Goal: Check status: Check status

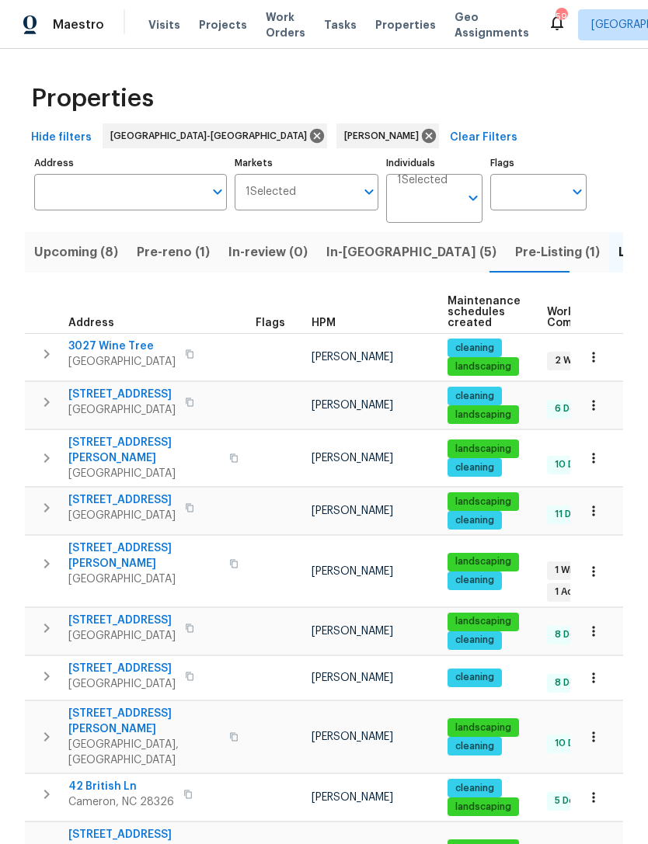
click at [86, 270] on button "Upcoming (8)" at bounding box center [76, 252] width 103 height 40
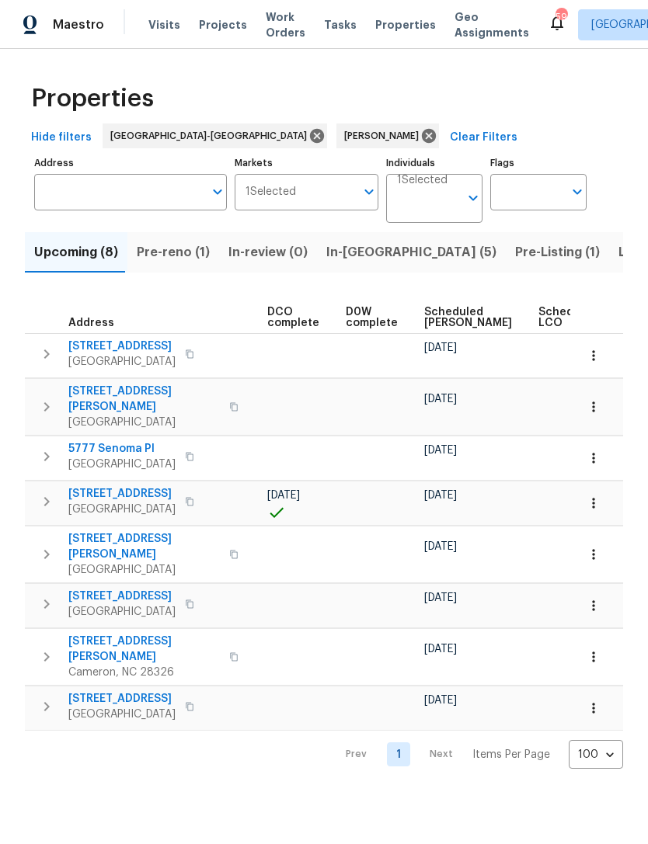
scroll to position [0, 334]
click at [444, 320] on span "Scheduled COE" at bounding box center [467, 318] width 88 height 22
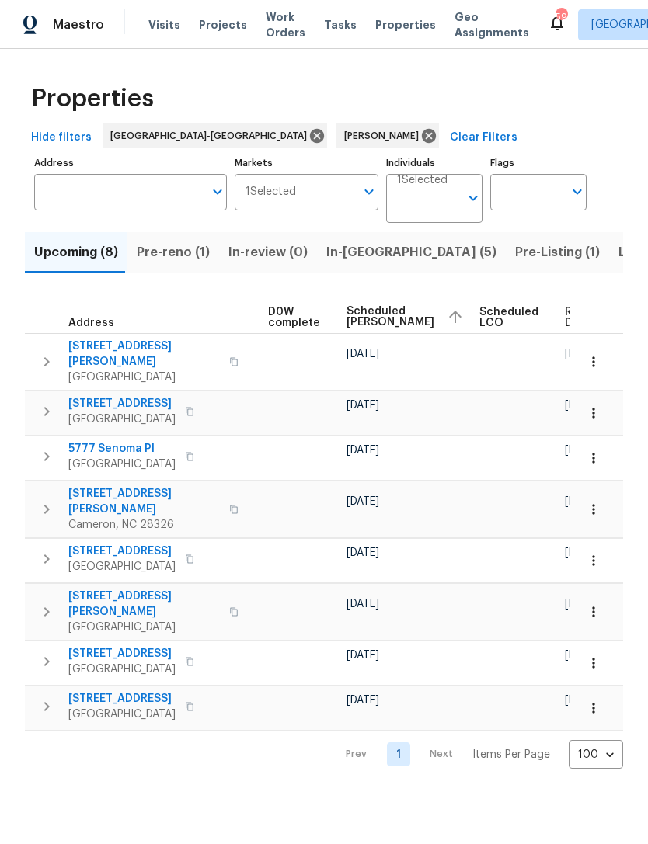
scroll to position [0, 409]
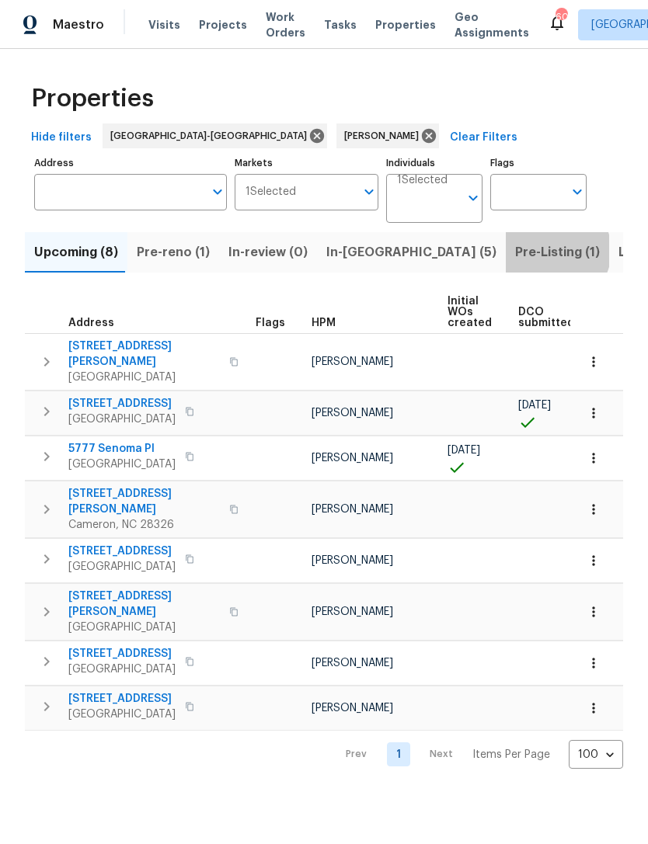
click at [515, 252] on span "Pre-Listing (1)" at bounding box center [557, 253] width 85 height 22
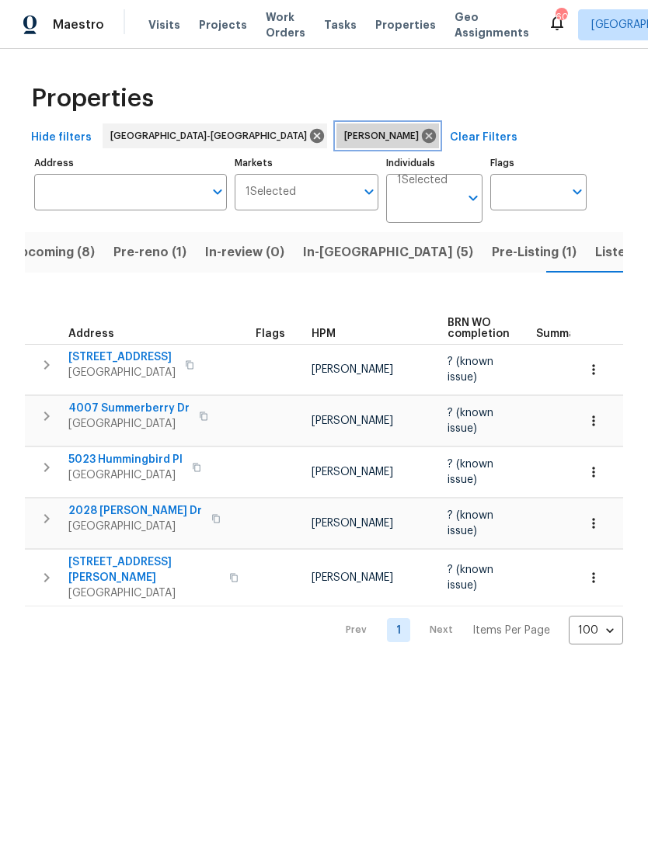
click at [422, 132] on icon at bounding box center [429, 136] width 14 height 14
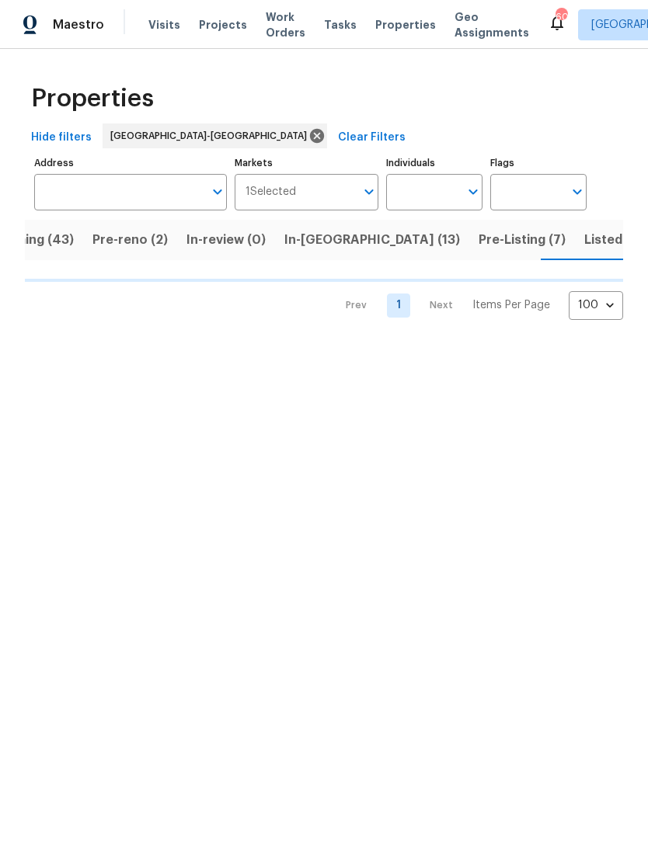
scroll to position [0, 55]
click at [476, 242] on span "Pre-Listing (7)" at bounding box center [519, 240] width 87 height 22
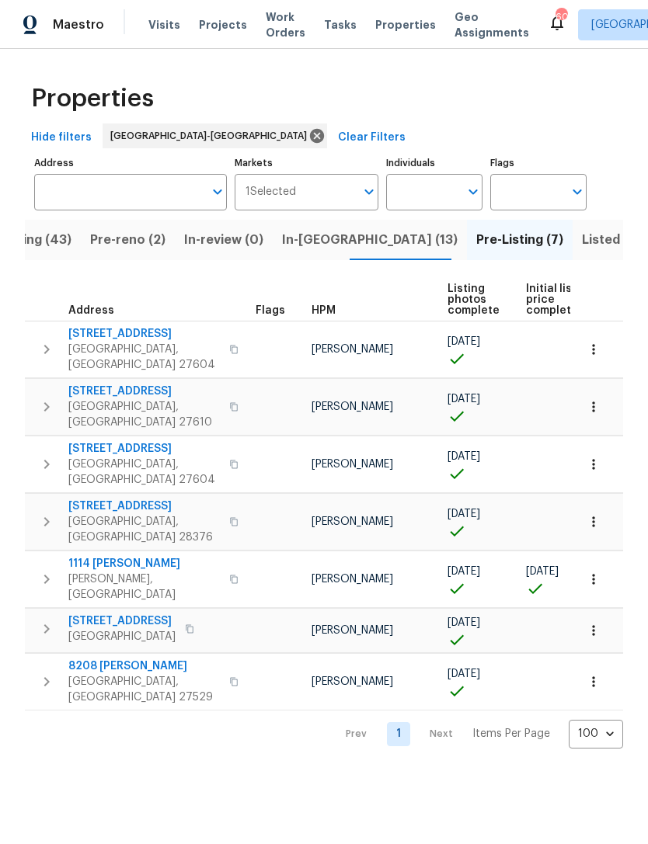
click at [476, 235] on span "Pre-Listing (7)" at bounding box center [519, 240] width 87 height 22
click at [54, 240] on span "Upcoming (43)" at bounding box center [25, 240] width 92 height 22
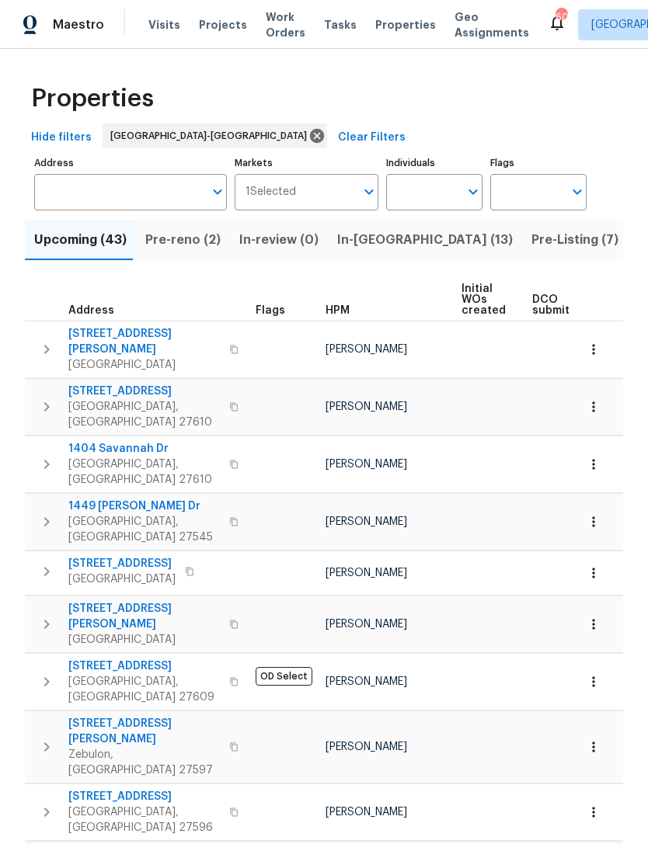
click at [417, 186] on input "Individuals" at bounding box center [422, 192] width 73 height 37
type input "[PERSON_NAME]"
click at [430, 228] on input "checkbox" at bounding box center [415, 241] width 33 height 33
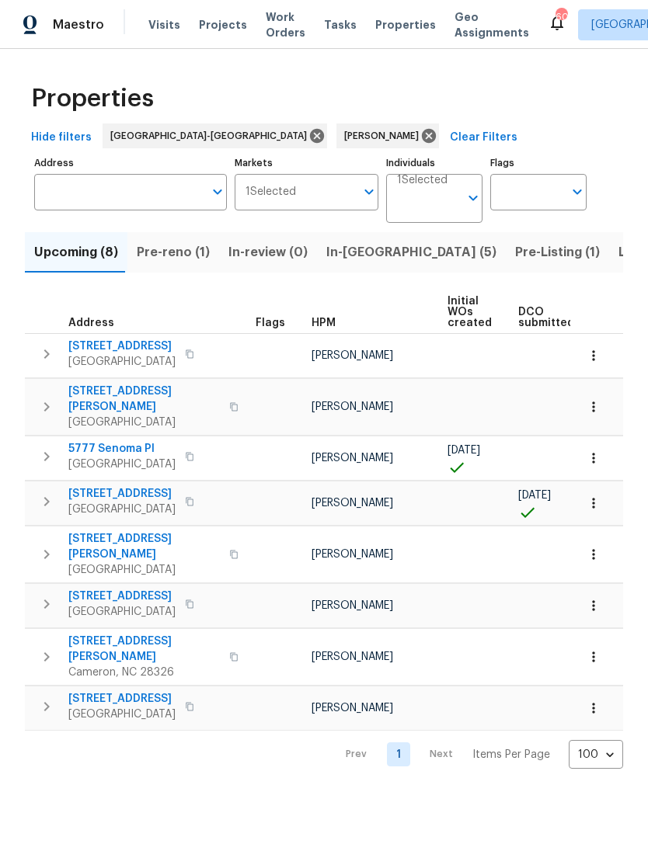
click at [618, 258] on span "Listed (10)" at bounding box center [650, 253] width 65 height 22
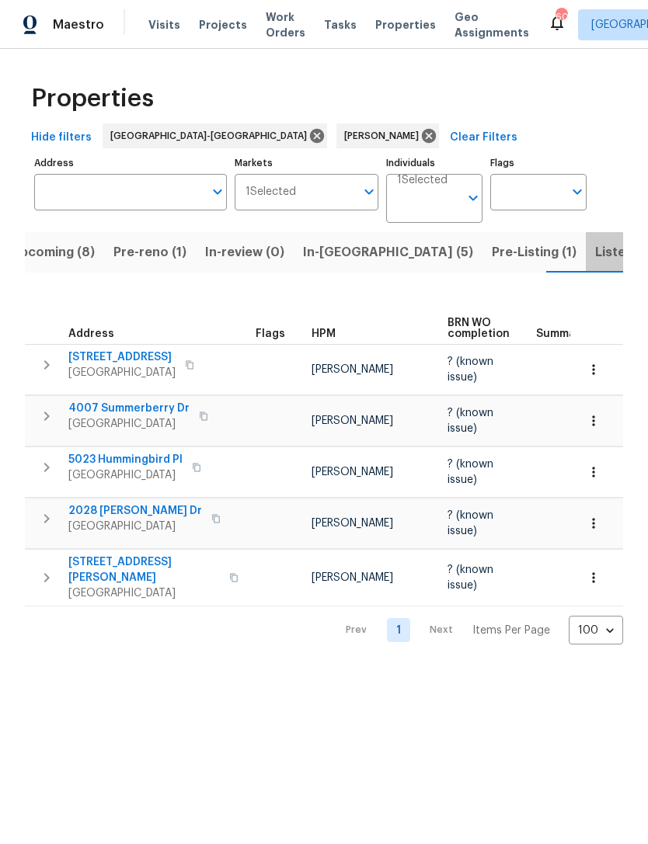
click at [595, 246] on span "Listed (10)" at bounding box center [627, 253] width 65 height 22
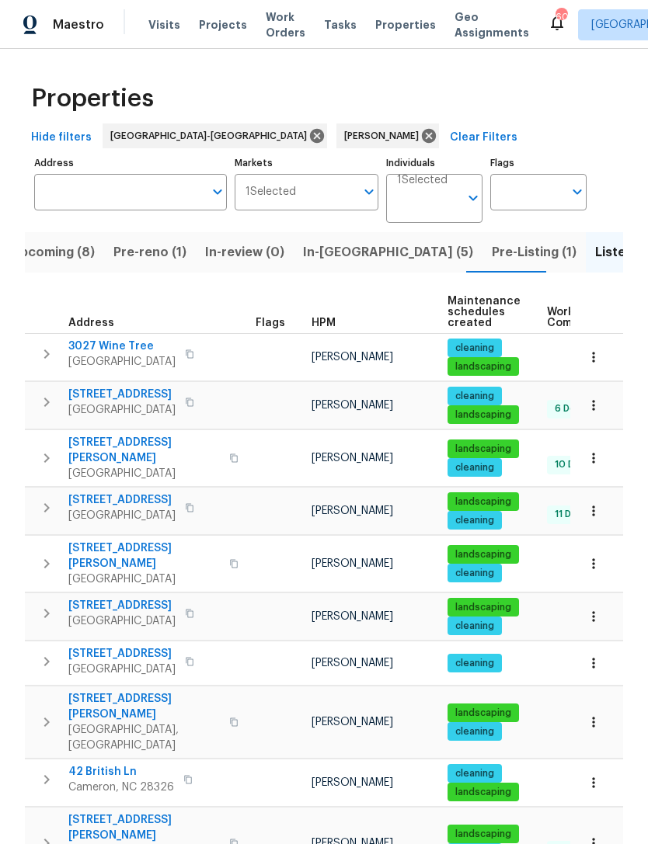
click at [492, 251] on span "Pre-Listing (1)" at bounding box center [534, 253] width 85 height 22
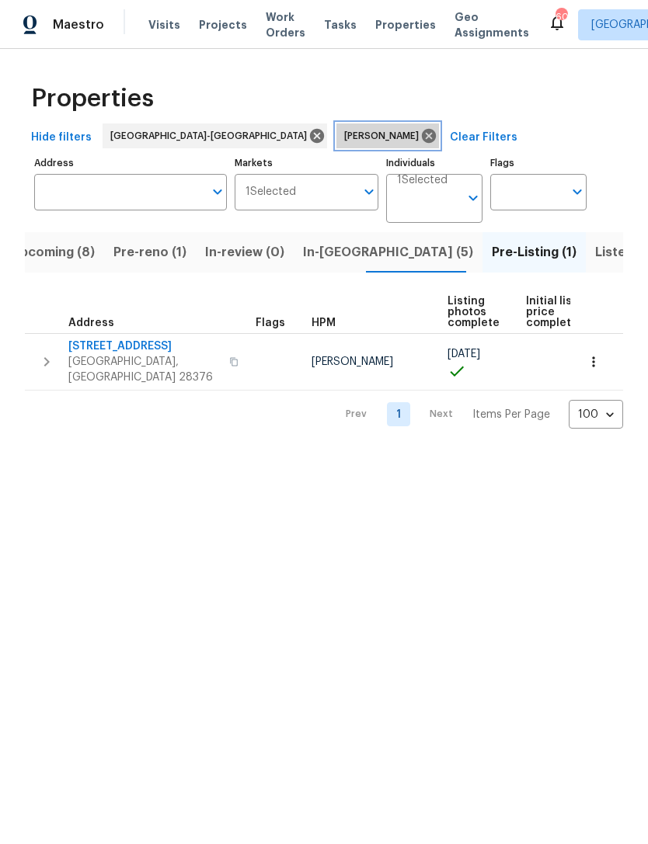
click at [422, 137] on icon at bounding box center [429, 136] width 14 height 14
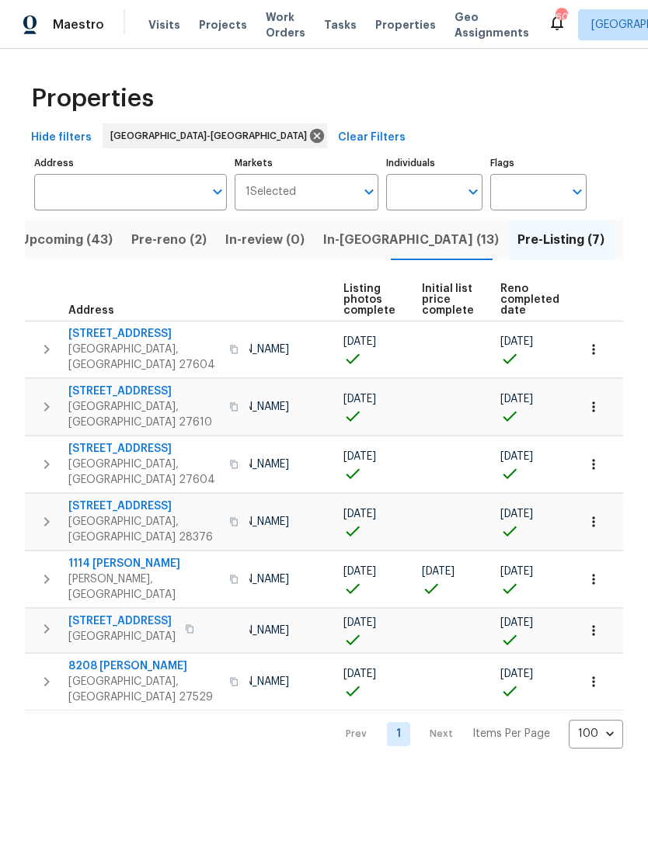
scroll to position [0, 103]
click at [424, 194] on input "Individuals" at bounding box center [422, 192] width 73 height 37
type input "[PERSON_NAME]"
click at [440, 236] on li "[PERSON_NAME]" at bounding box center [434, 241] width 71 height 33
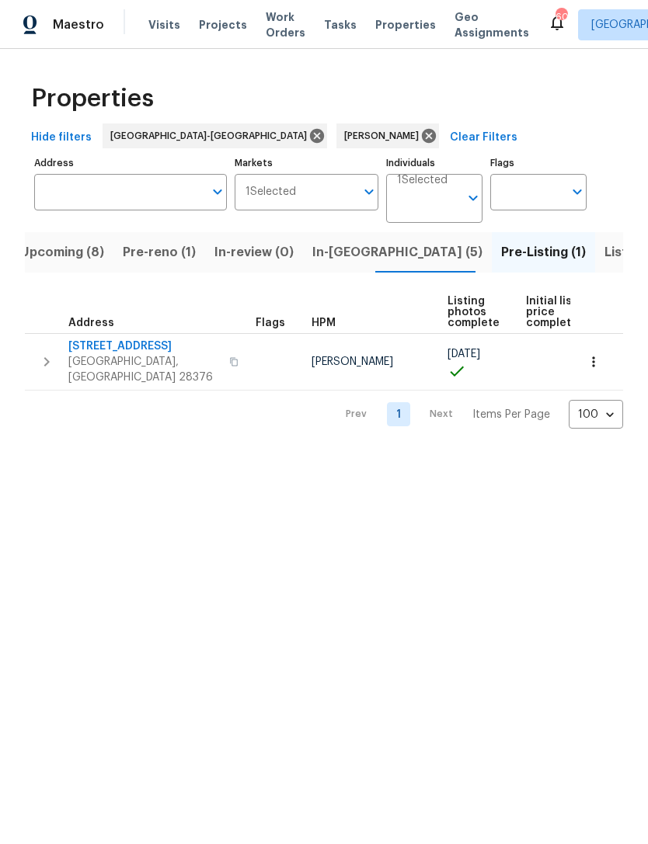
click at [82, 247] on span "Upcoming (8)" at bounding box center [62, 253] width 84 height 22
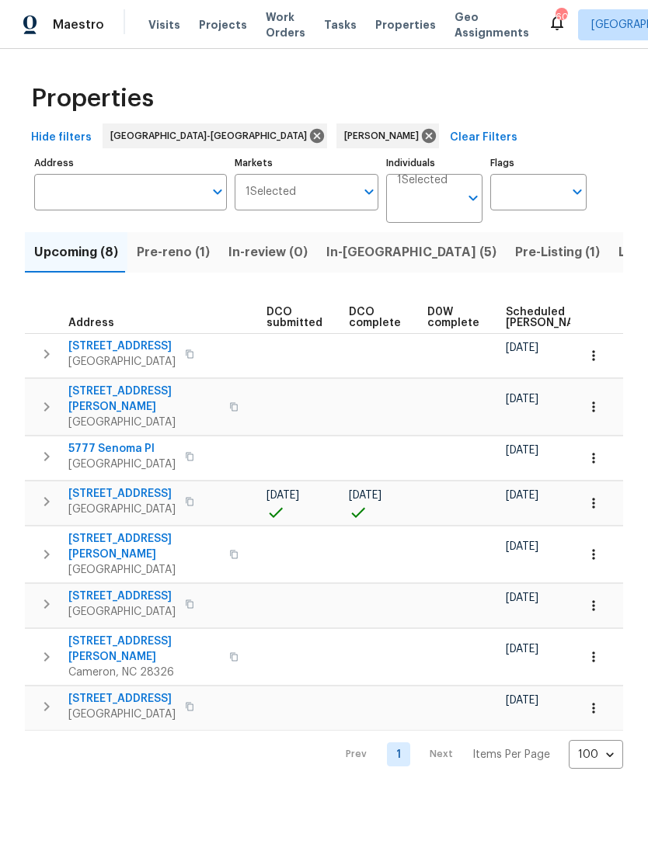
scroll to position [0, 296]
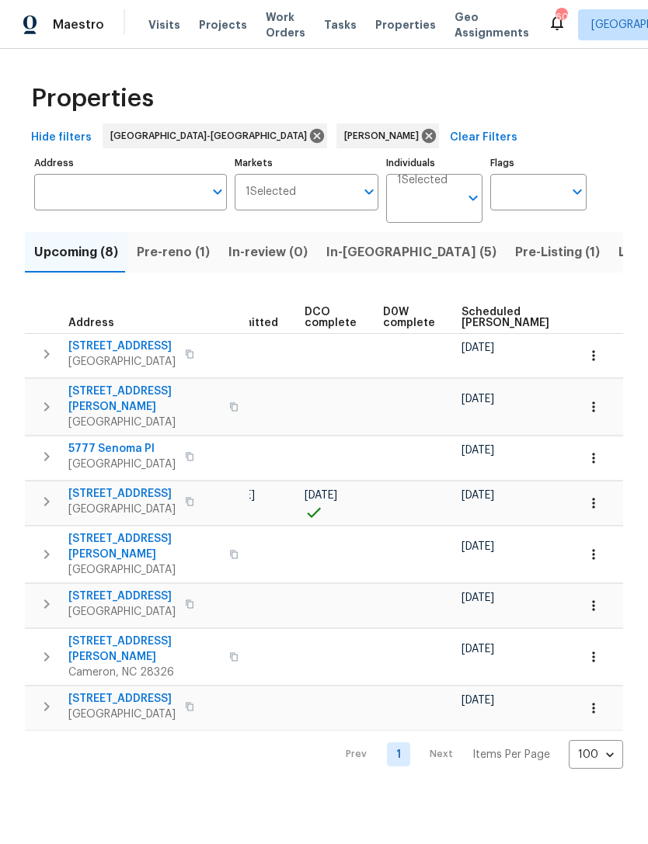
click at [471, 312] on span "Scheduled [PERSON_NAME]" at bounding box center [505, 318] width 88 height 22
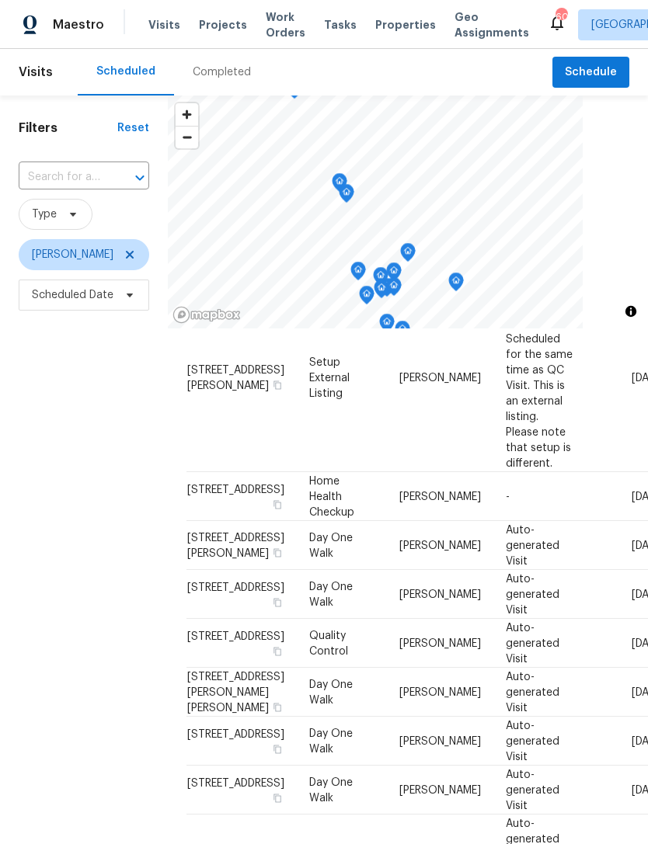
scroll to position [331, 0]
click at [134, 252] on span "[PERSON_NAME]" at bounding box center [84, 254] width 131 height 31
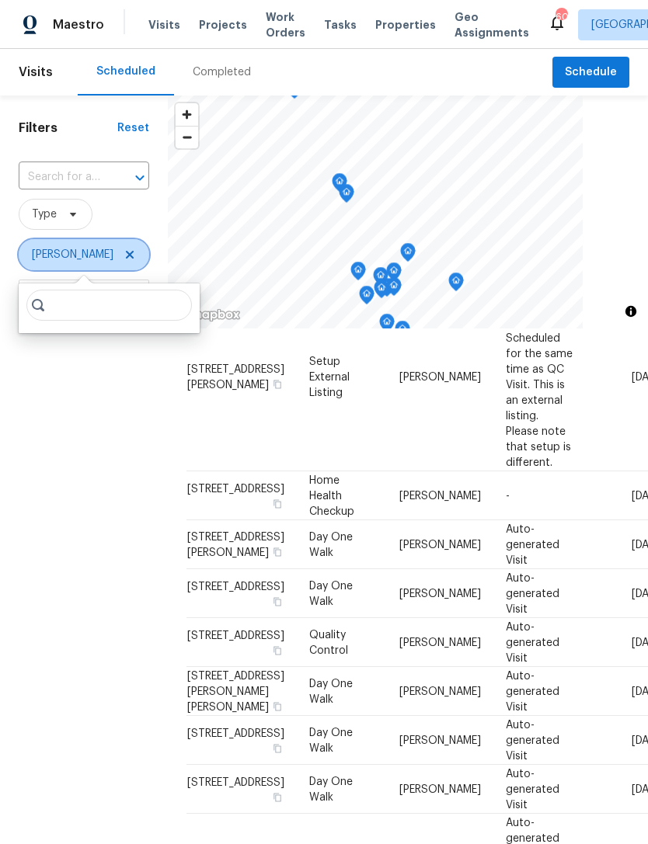
click at [127, 254] on icon at bounding box center [130, 255] width 8 height 8
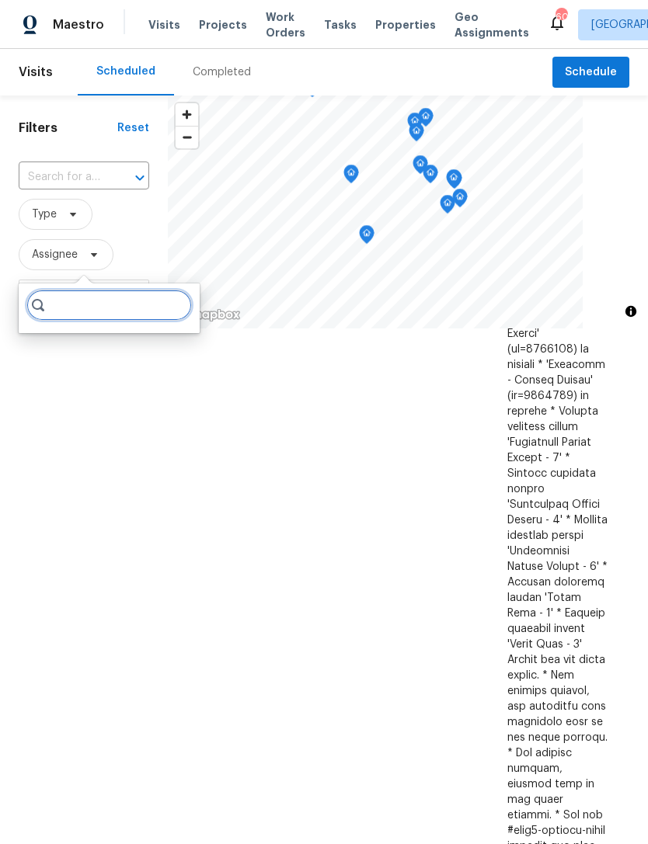
click at [91, 305] on input "search" at bounding box center [108, 305] width 165 height 31
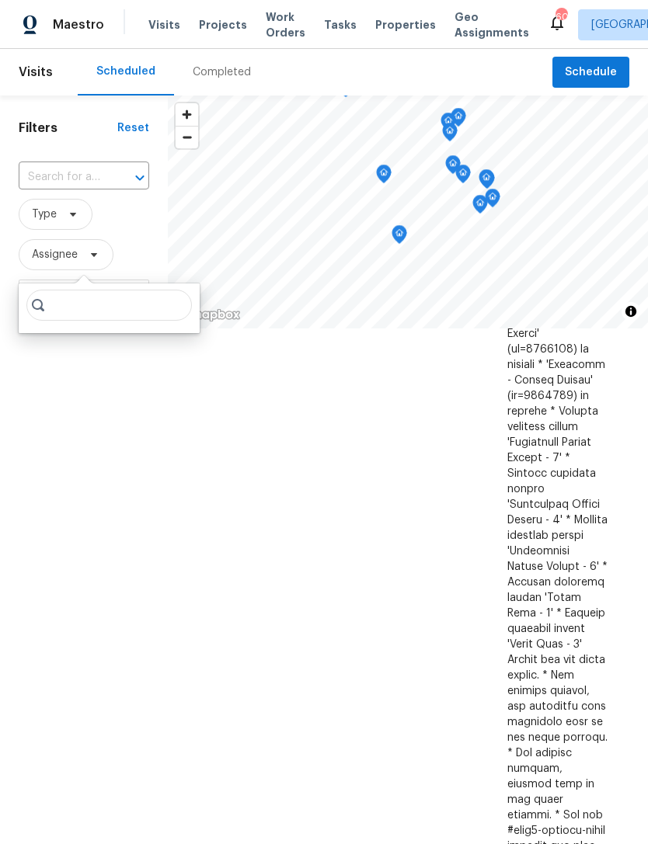
click at [79, 404] on div "Filters Reset ​ Type Assignee Scheduled Date" at bounding box center [84, 550] width 168 height 909
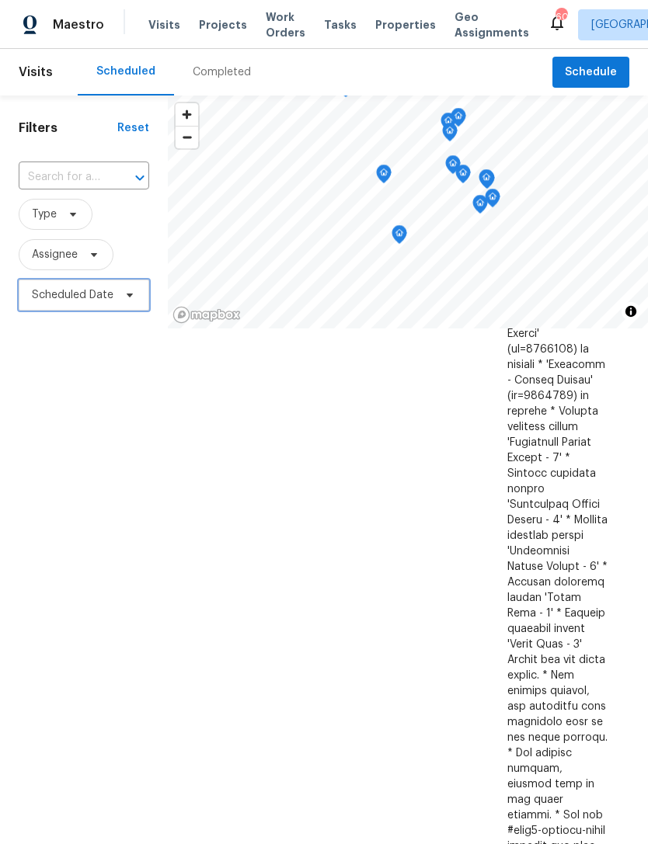
click at [68, 293] on span "Scheduled Date" at bounding box center [73, 295] width 82 height 16
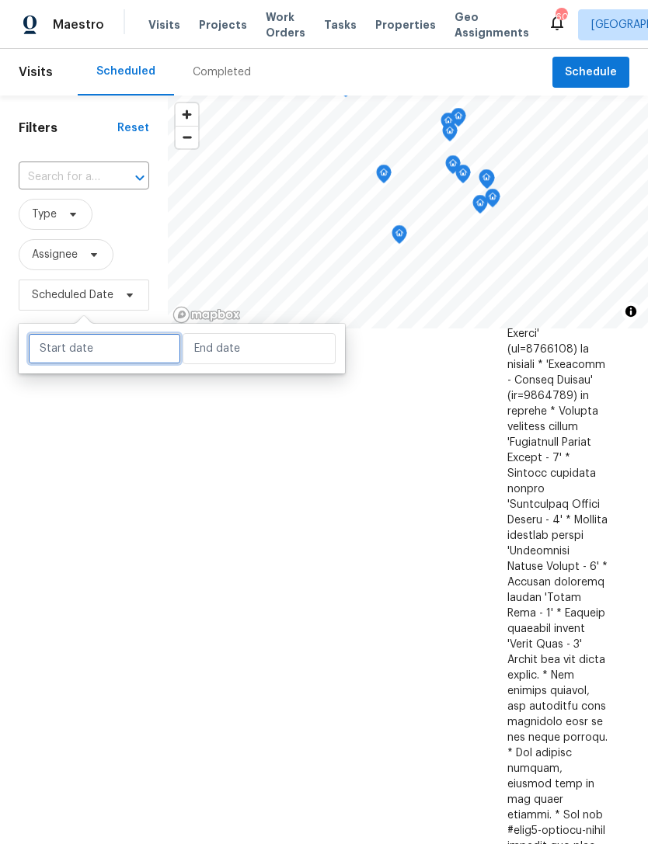
click at [85, 347] on input "text" at bounding box center [104, 348] width 153 height 31
select select "8"
select select "2025"
select select "9"
select select "2025"
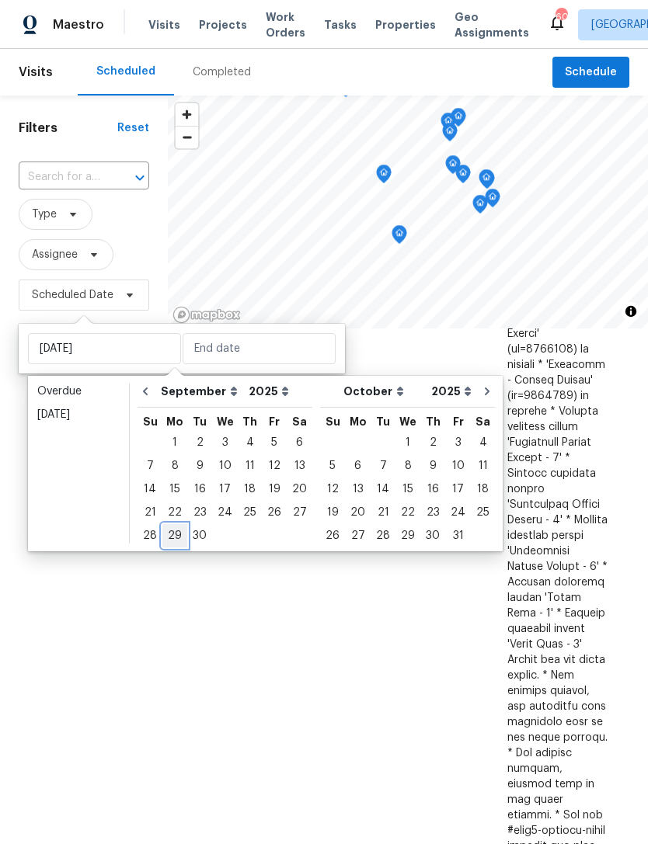
click at [176, 527] on div "29" at bounding box center [174, 536] width 25 height 22
type input "Mon, Sep 29"
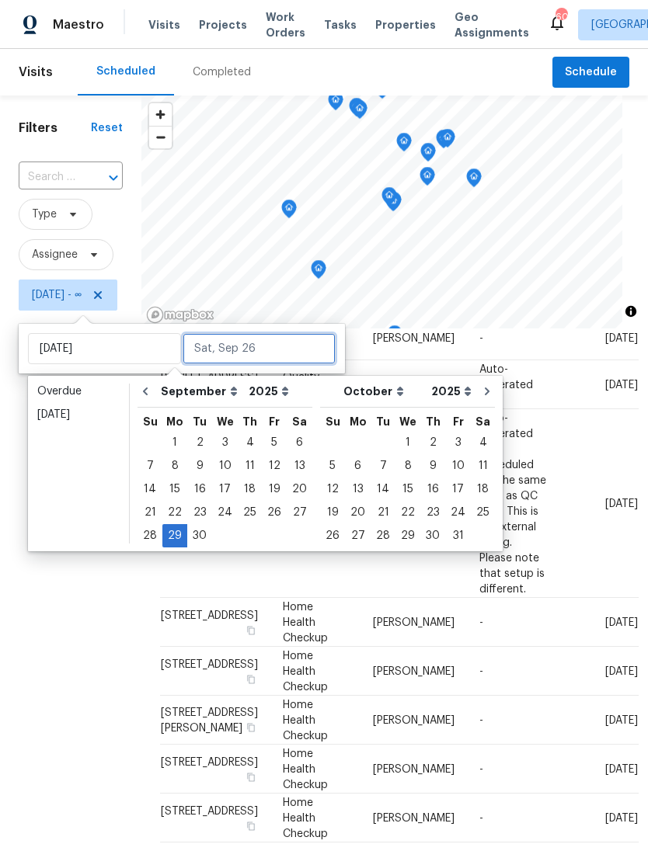
click at [249, 351] on input "text" at bounding box center [259, 348] width 153 height 31
click at [174, 529] on div "29" at bounding box center [174, 536] width 25 height 22
type input "Mon, Sep 29"
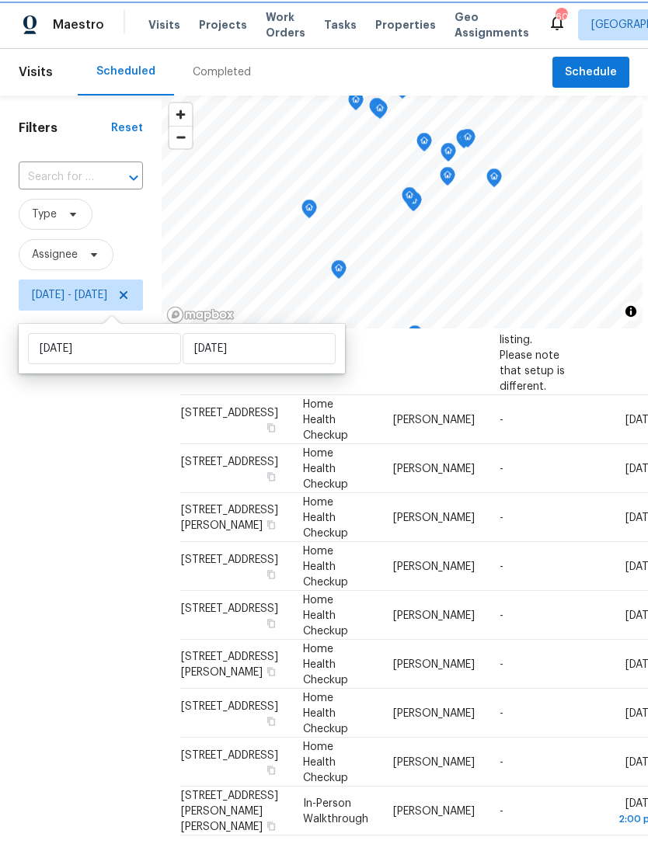
scroll to position [534, 0]
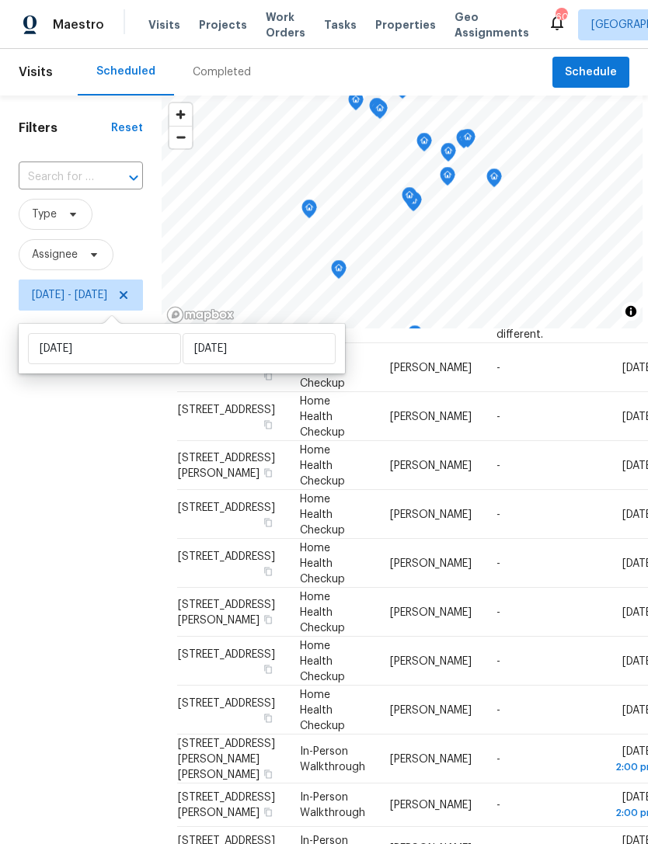
click at [126, 667] on div "Filters Reset ​ Type Assignee Mon, Sep 29 - Mon, Sep 29" at bounding box center [81, 550] width 162 height 909
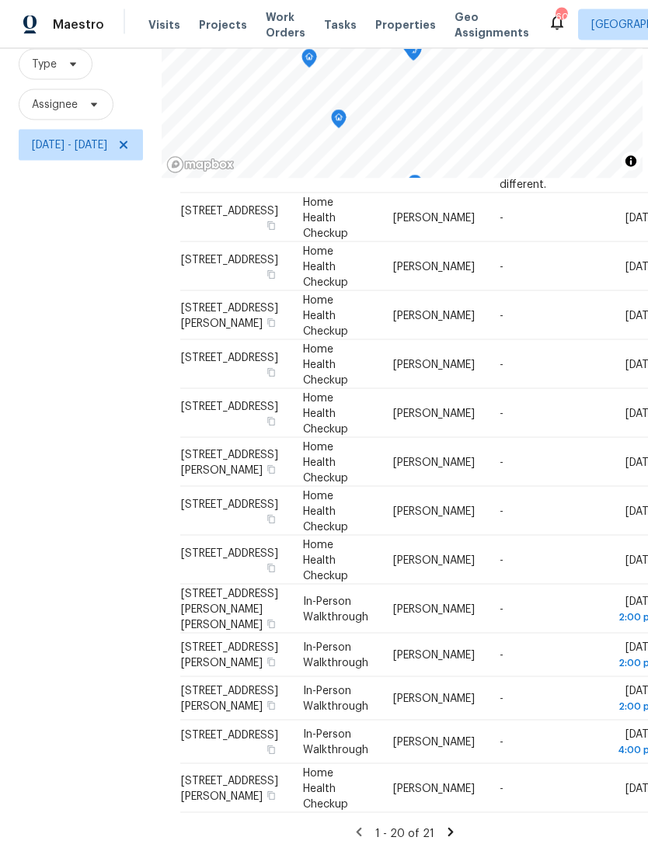
scroll to position [50, 0]
click at [454, 828] on icon at bounding box center [450, 832] width 5 height 9
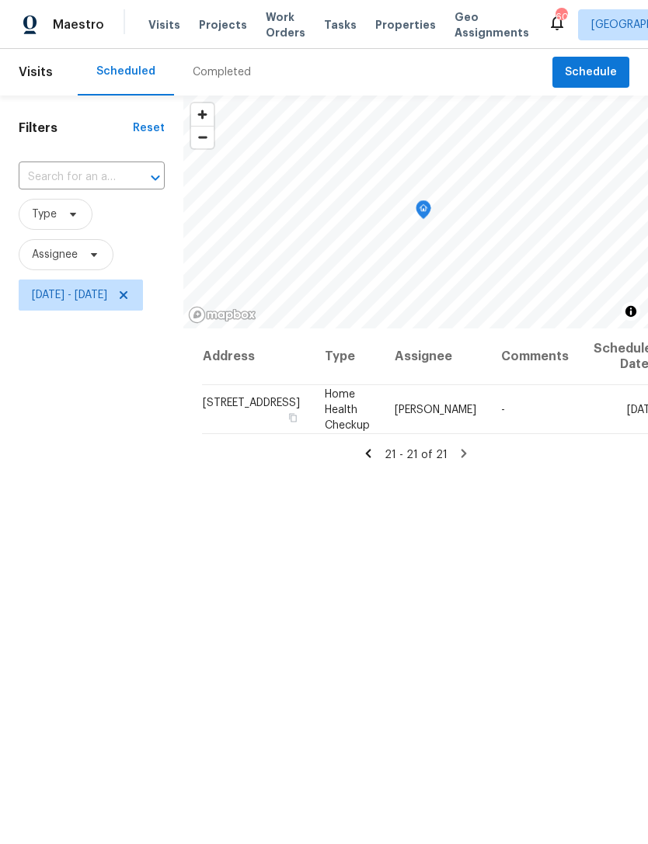
scroll to position [0, 0]
click at [127, 296] on icon at bounding box center [124, 295] width 8 height 8
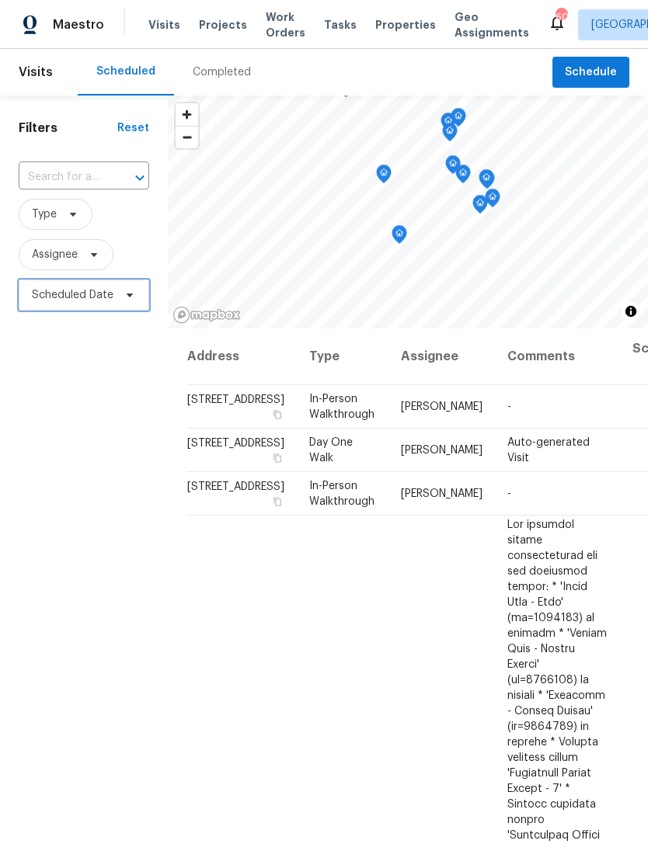
click at [74, 291] on span "Scheduled Date" at bounding box center [73, 295] width 82 height 16
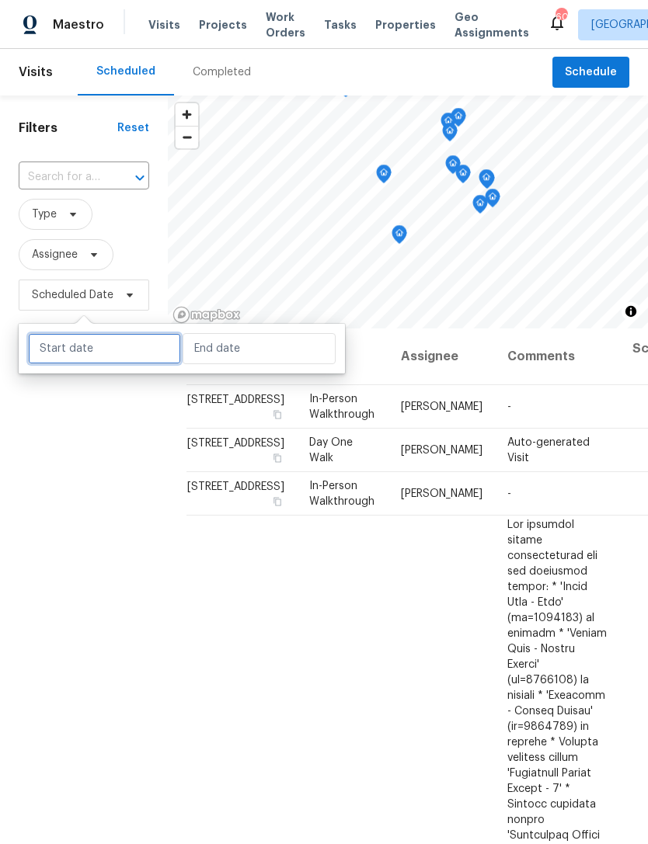
click at [111, 350] on input "text" at bounding box center [104, 348] width 153 height 31
select select "8"
select select "2025"
select select "9"
select select "2025"
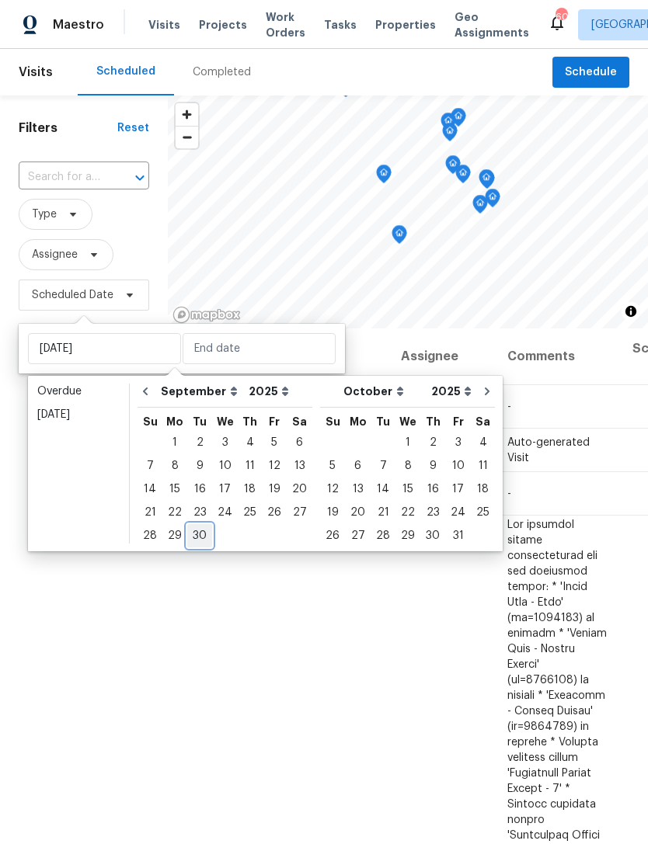
click at [204, 535] on div "30" at bounding box center [199, 536] width 25 height 22
type input "Tue, Sep 30"
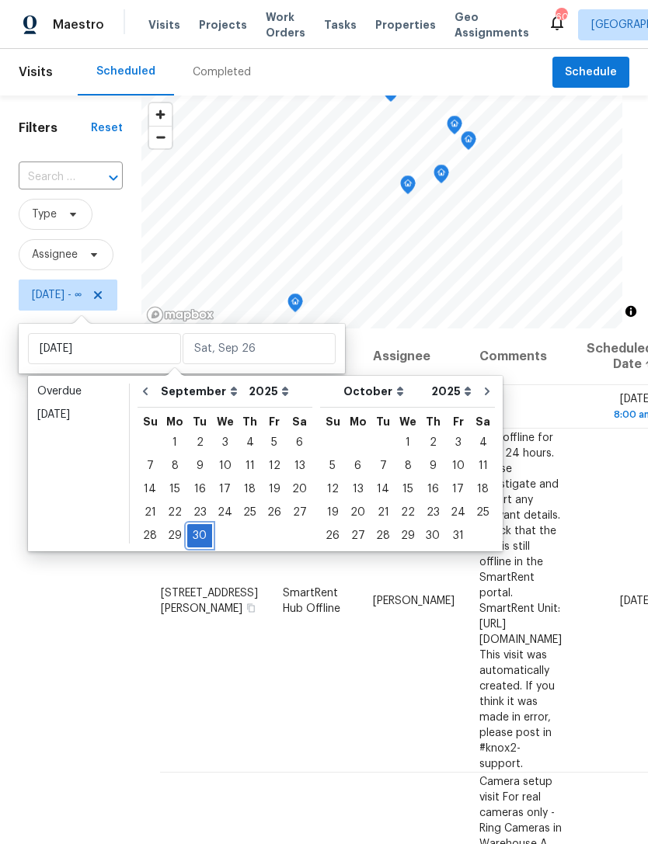
click at [198, 533] on div "30" at bounding box center [199, 536] width 25 height 22
type input "Tue, Sep 30"
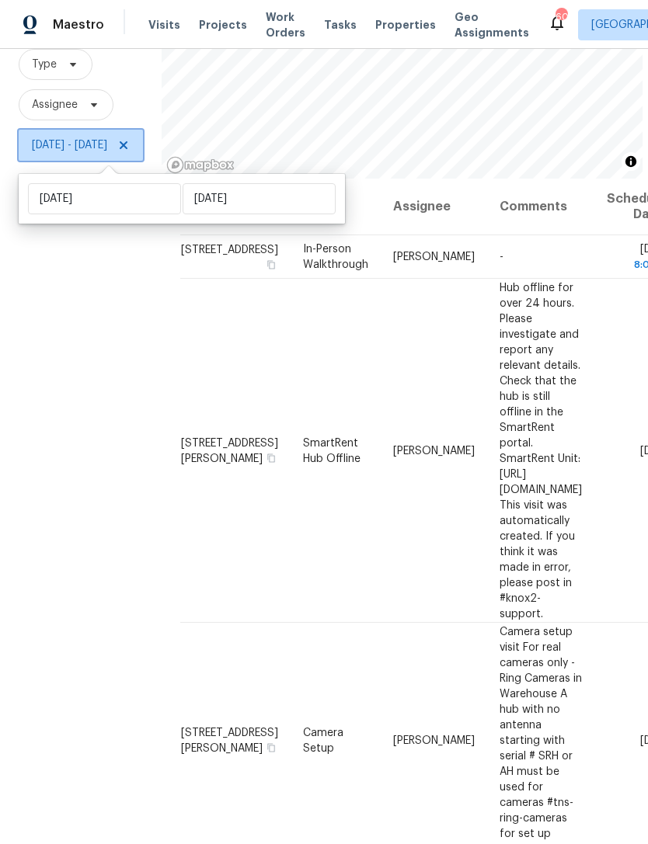
click at [130, 139] on icon at bounding box center [123, 145] width 12 height 12
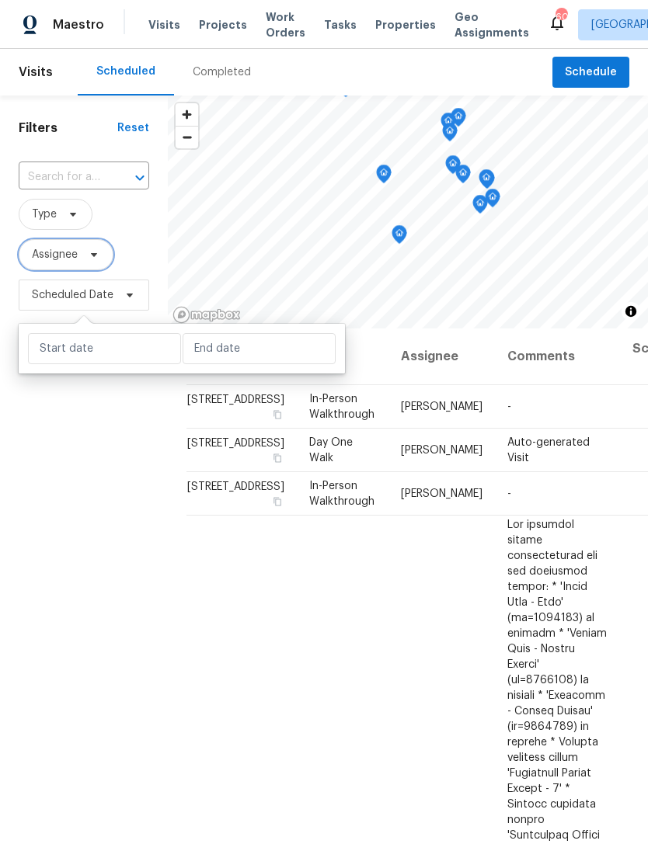
click at [55, 255] on span "Assignee" at bounding box center [55, 255] width 46 height 16
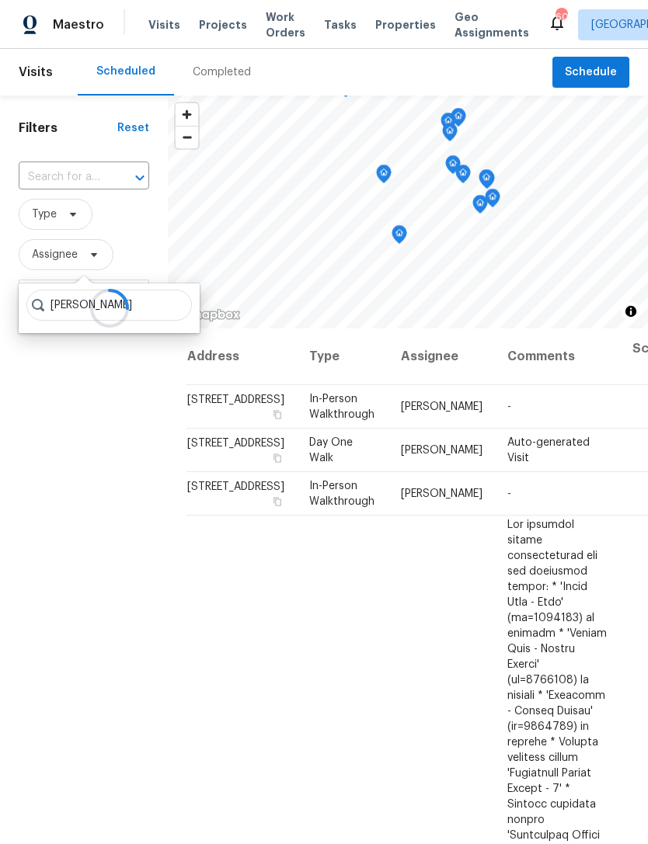
type input "Preston sexton"
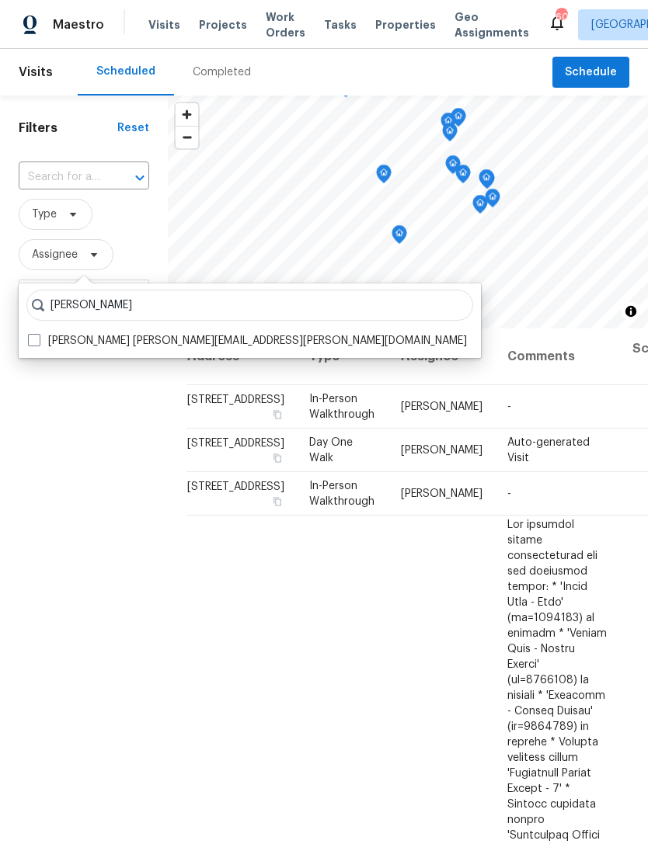
click at [211, 341] on label "Preston Sexton preston.sexton@opendoor.com" at bounding box center [247, 341] width 439 height 16
click at [38, 341] on input "Preston Sexton preston.sexton@opendoor.com" at bounding box center [33, 338] width 10 height 10
checkbox input "true"
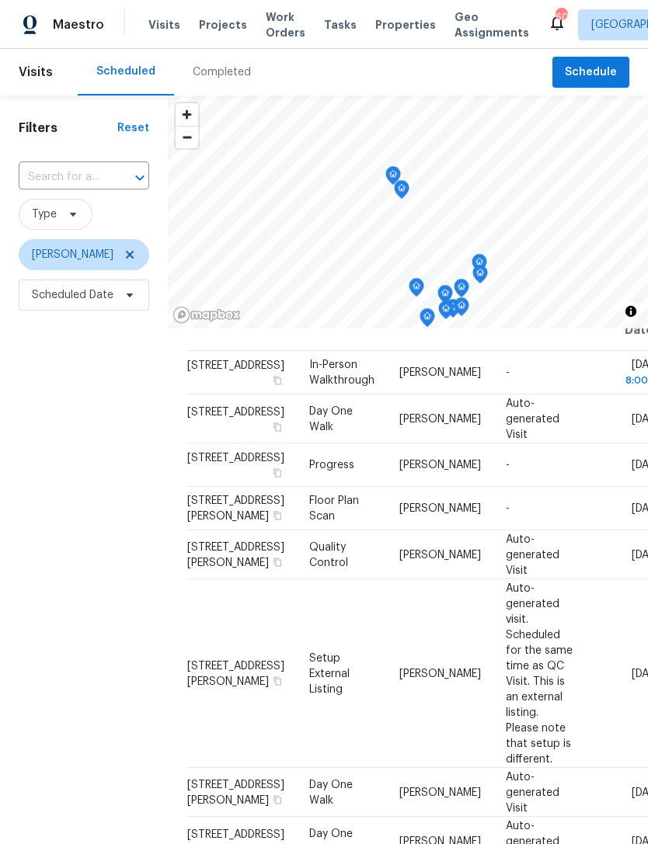
scroll to position [45, 0]
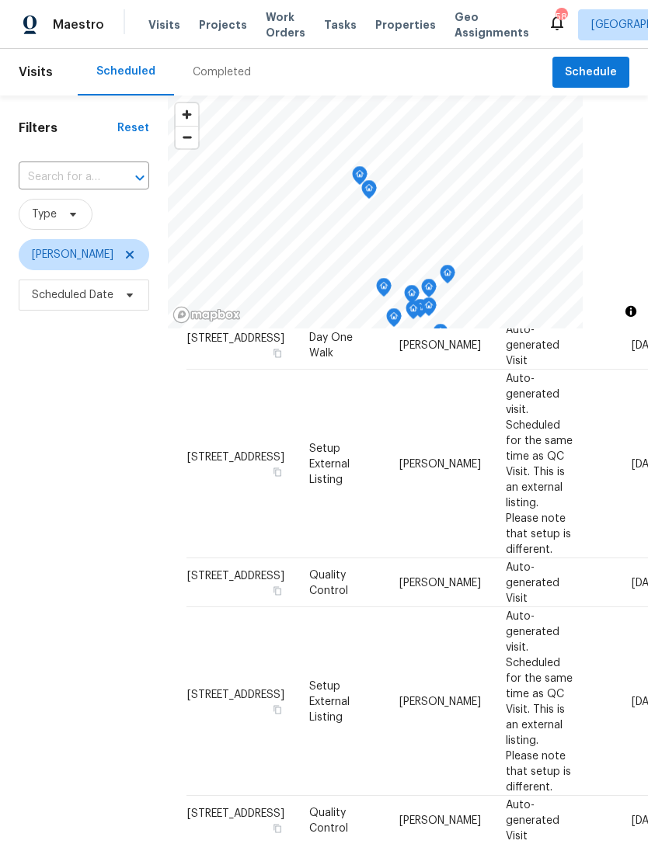
scroll to position [691, 0]
